Goal: Use online tool/utility: Utilize a website feature to perform a specific function

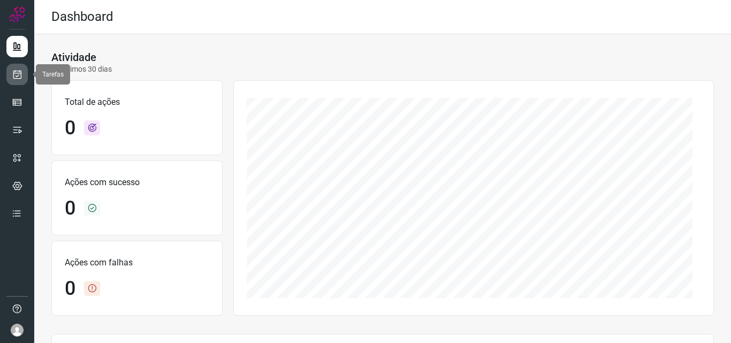
click at [20, 75] on icon at bounding box center [17, 74] width 11 height 11
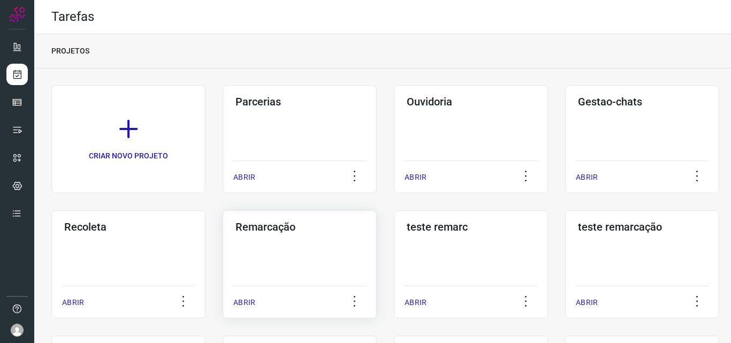
click at [263, 223] on h3 "Remarcação" at bounding box center [300, 227] width 128 height 13
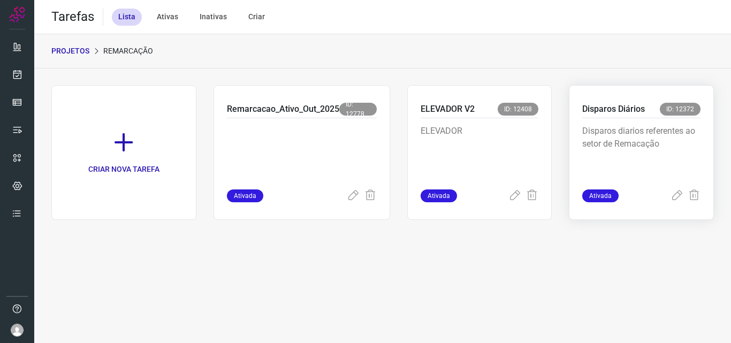
click at [606, 107] on p "Disparos Diários" at bounding box center [613, 109] width 63 height 13
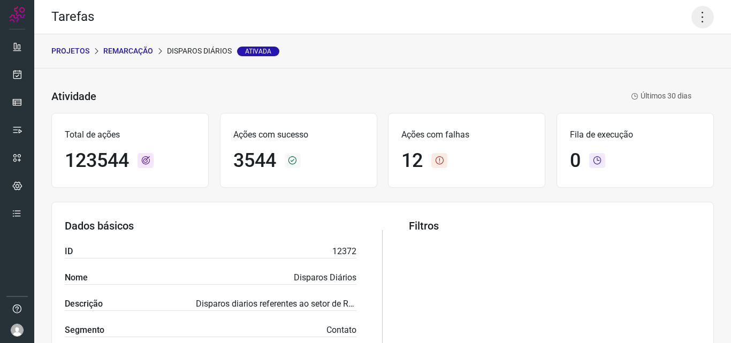
click at [695, 17] on icon at bounding box center [703, 17] width 22 height 22
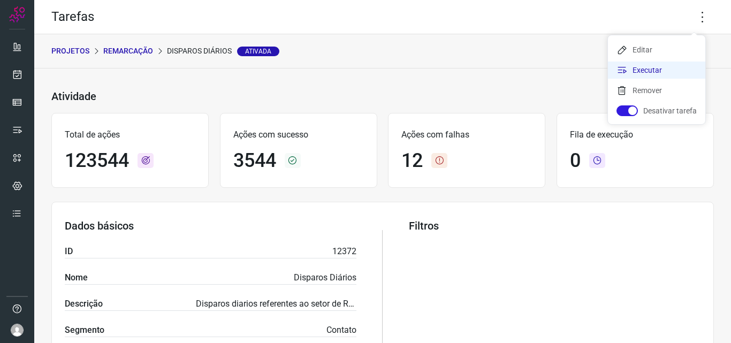
click at [648, 69] on li "Executar" at bounding box center [656, 70] width 97 height 17
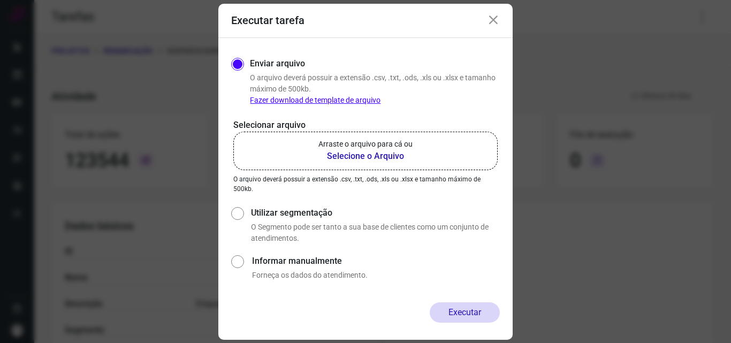
click at [348, 157] on b "Selecione o Arquivo" at bounding box center [365, 156] width 94 height 13
click at [0, 0] on input "Arraste o arquivo para cá ou Selecione o Arquivo" at bounding box center [0, 0] width 0 height 0
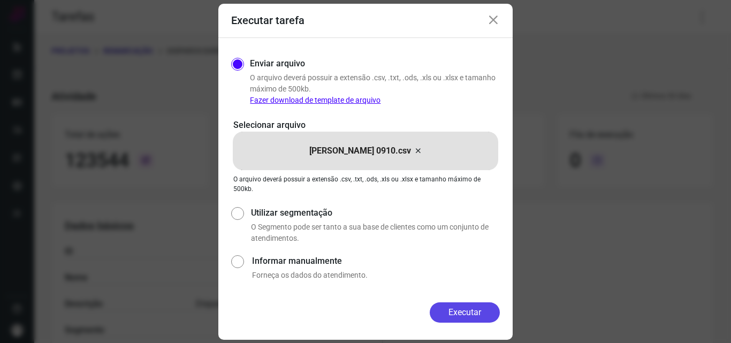
click at [470, 310] on button "Executar" at bounding box center [465, 312] width 70 height 20
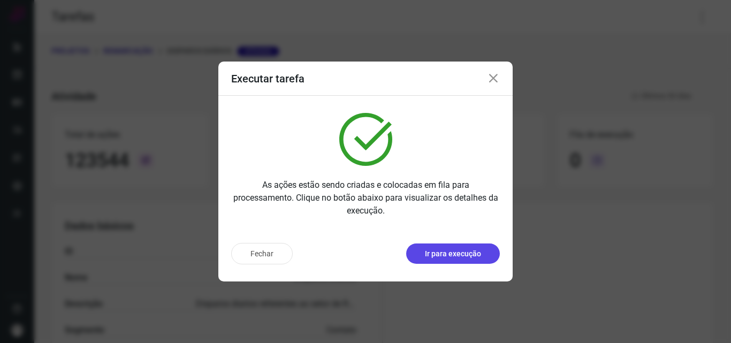
click at [471, 257] on p "Ir para execução" at bounding box center [453, 253] width 56 height 11
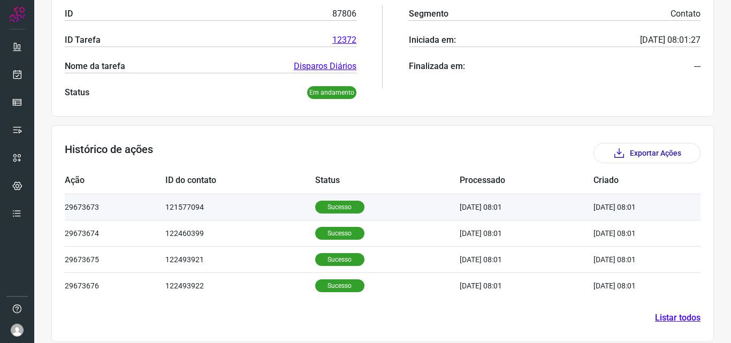
scroll to position [203, 0]
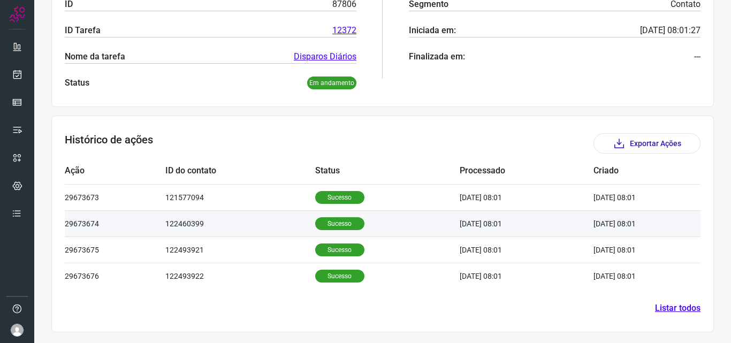
click at [320, 224] on p "Sucesso" at bounding box center [339, 223] width 49 height 13
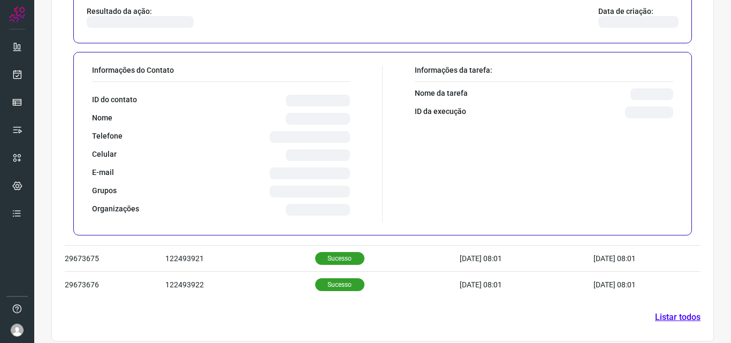
scroll to position [464, 0]
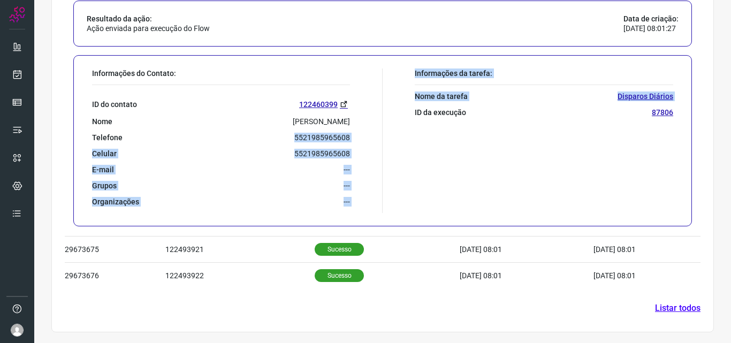
drag, startPoint x: 286, startPoint y: 132, endPoint x: 379, endPoint y: 137, distance: 93.3
click at [379, 137] on div "Informações do Contato: ID do contato 122460399 Nome [PERSON_NAME] Telefone 552…" at bounding box center [382, 140] width 619 height 171
click at [275, 139] on div "Telefone [PHONE_NUMBER]" at bounding box center [221, 138] width 258 height 10
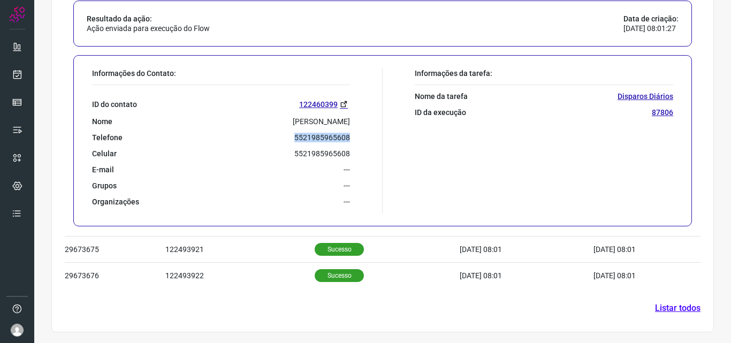
drag, startPoint x: 282, startPoint y: 137, endPoint x: 370, endPoint y: 142, distance: 88.5
click at [370, 142] on div "Informações do Contato: ID do contato 122460399 Nome [PERSON_NAME] Telefone 552…" at bounding box center [235, 141] width 296 height 145
copy p "5521985965608"
click at [272, 148] on div "ID do contato 122460399 Nome [PERSON_NAME] Telefone 5521985965608 Celular [PHON…" at bounding box center [221, 146] width 258 height 122
drag, startPoint x: 282, startPoint y: 138, endPoint x: 344, endPoint y: 135, distance: 61.6
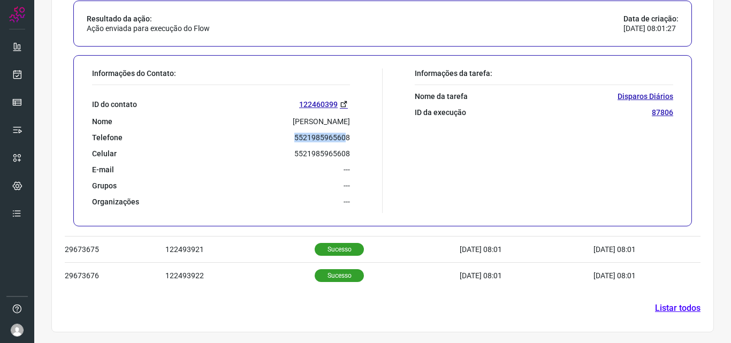
click at [344, 135] on div "Telefone [PHONE_NUMBER]" at bounding box center [221, 138] width 258 height 10
copy p "552198596560"
click at [366, 143] on div "Informações do Contato: ID do contato 122460399 Nome [PERSON_NAME] Telefone 552…" at bounding box center [235, 141] width 296 height 145
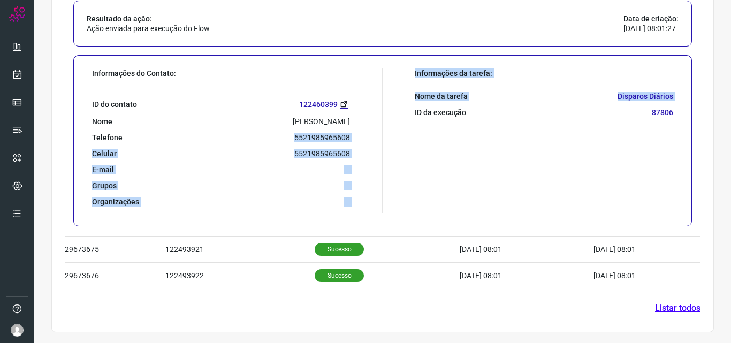
drag, startPoint x: 285, startPoint y: 136, endPoint x: 379, endPoint y: 135, distance: 94.2
click at [379, 135] on div "Informações do Contato: ID do contato 122460399 Nome [PERSON_NAME] Telefone 552…" at bounding box center [382, 140] width 619 height 171
click at [270, 181] on div "Grupos ---" at bounding box center [221, 186] width 258 height 10
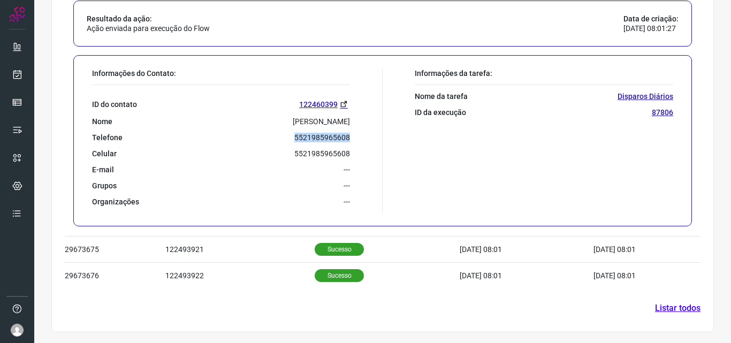
drag, startPoint x: 292, startPoint y: 134, endPoint x: 351, endPoint y: 139, distance: 59.1
click at [351, 139] on div "Informações do Contato: ID do contato 122460399 Nome [PERSON_NAME] Telefone 552…" at bounding box center [235, 141] width 296 height 145
copy p "5521985965608"
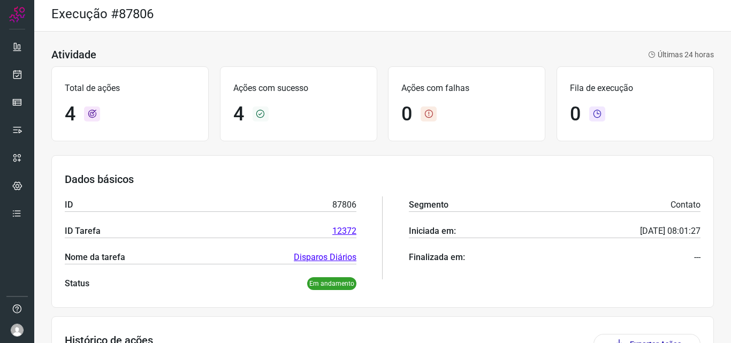
scroll to position [0, 0]
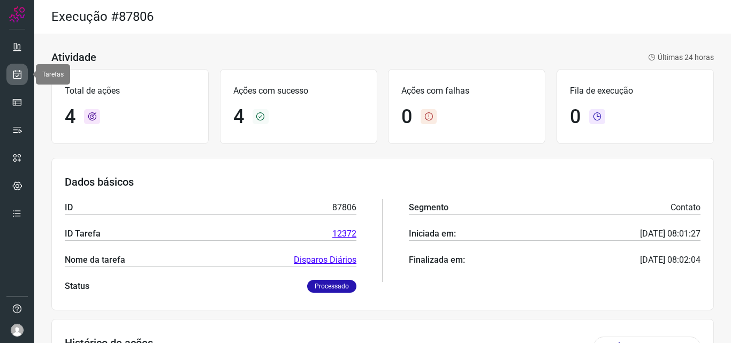
click at [16, 72] on icon at bounding box center [17, 74] width 11 height 11
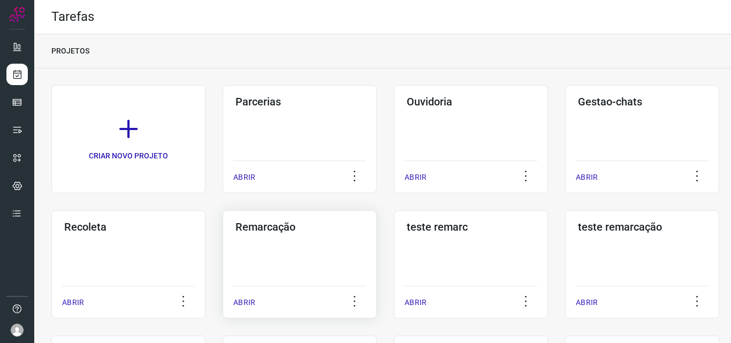
click at [280, 222] on h3 "Remarcação" at bounding box center [300, 227] width 128 height 13
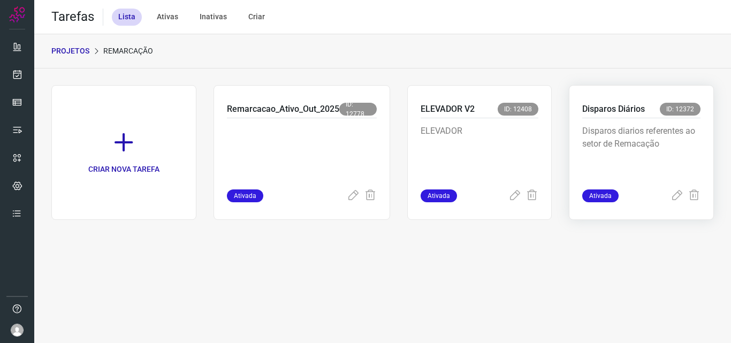
click at [611, 109] on p "Disparos Diários" at bounding box center [613, 109] width 63 height 13
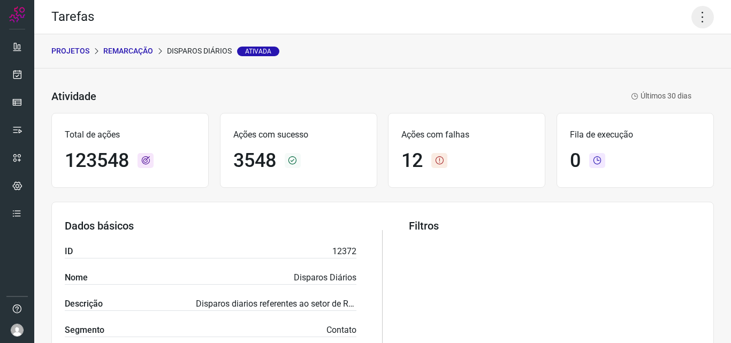
click at [700, 17] on icon at bounding box center [703, 17] width 22 height 22
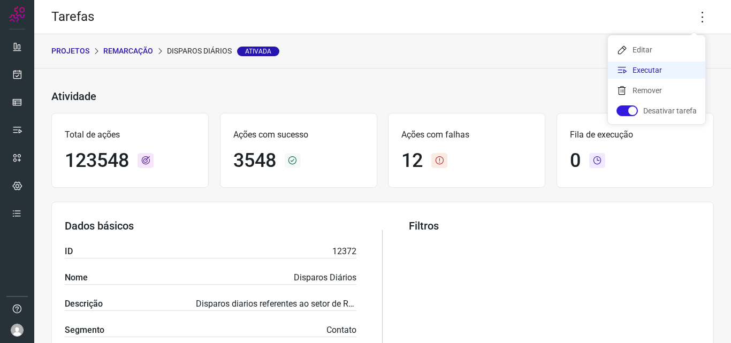
click at [640, 69] on li "Executar" at bounding box center [656, 70] width 97 height 17
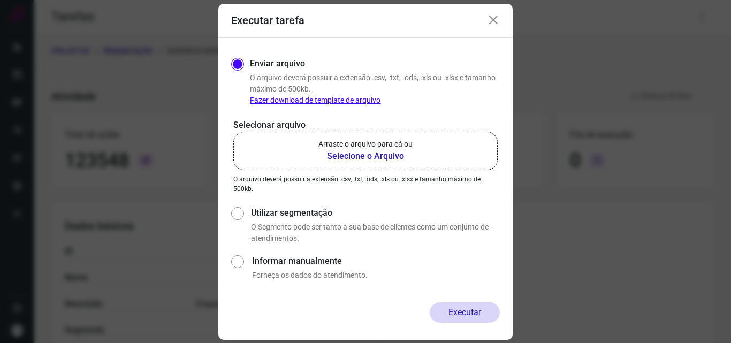
click at [353, 153] on b "Selecione o Arquivo" at bounding box center [365, 156] width 94 height 13
click at [0, 0] on input "Arraste o arquivo para cá ou Selecione o Arquivo" at bounding box center [0, 0] width 0 height 0
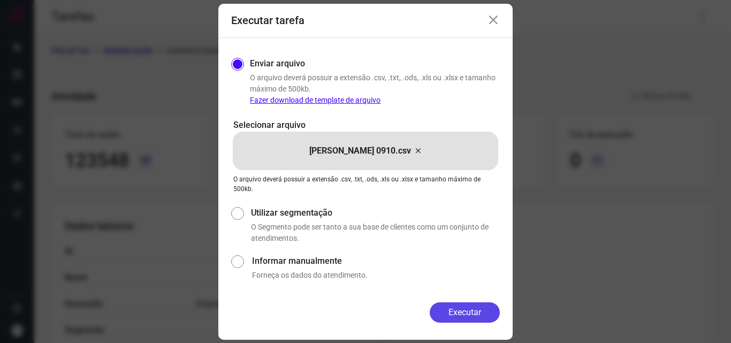
click at [452, 310] on button "Executar" at bounding box center [465, 312] width 70 height 20
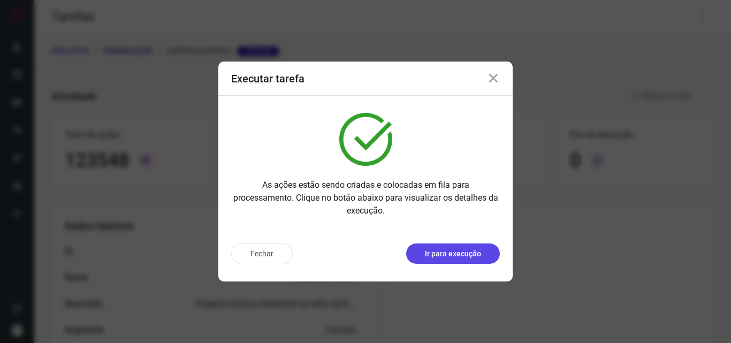
click at [459, 251] on p "Ir para execução" at bounding box center [453, 253] width 56 height 11
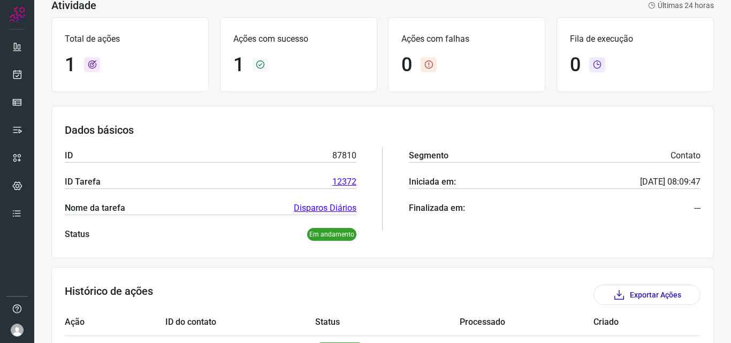
scroll to position [125, 0]
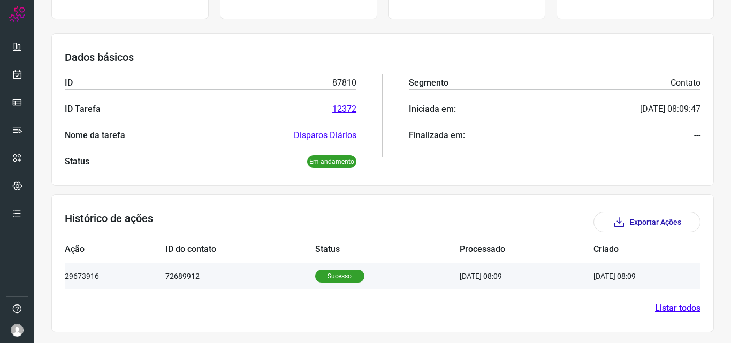
click at [325, 272] on p "Sucesso" at bounding box center [339, 276] width 49 height 13
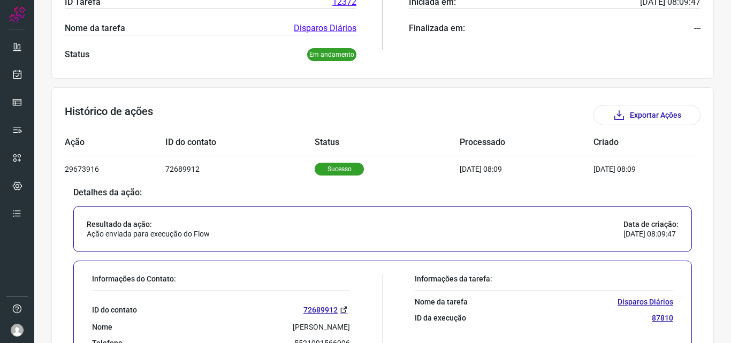
scroll to position [339, 0]
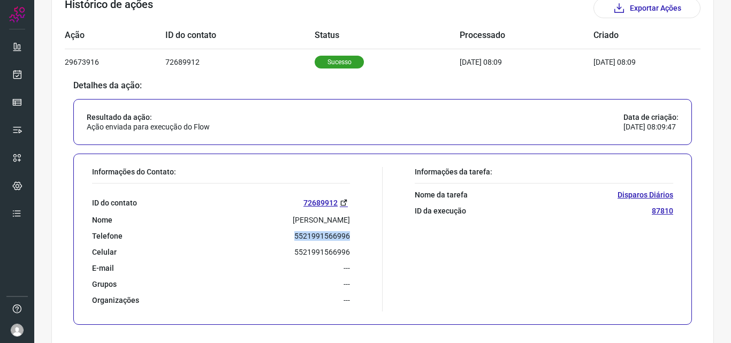
drag, startPoint x: 285, startPoint y: 238, endPoint x: 360, endPoint y: 236, distance: 75.0
click at [360, 236] on div "Informações do Contato: ID do contato 72689912 Nome Jose Edivan Lopes Telefone …" at bounding box center [235, 239] width 296 height 145
copy p "5521991566996"
